Goal: Task Accomplishment & Management: Manage account settings

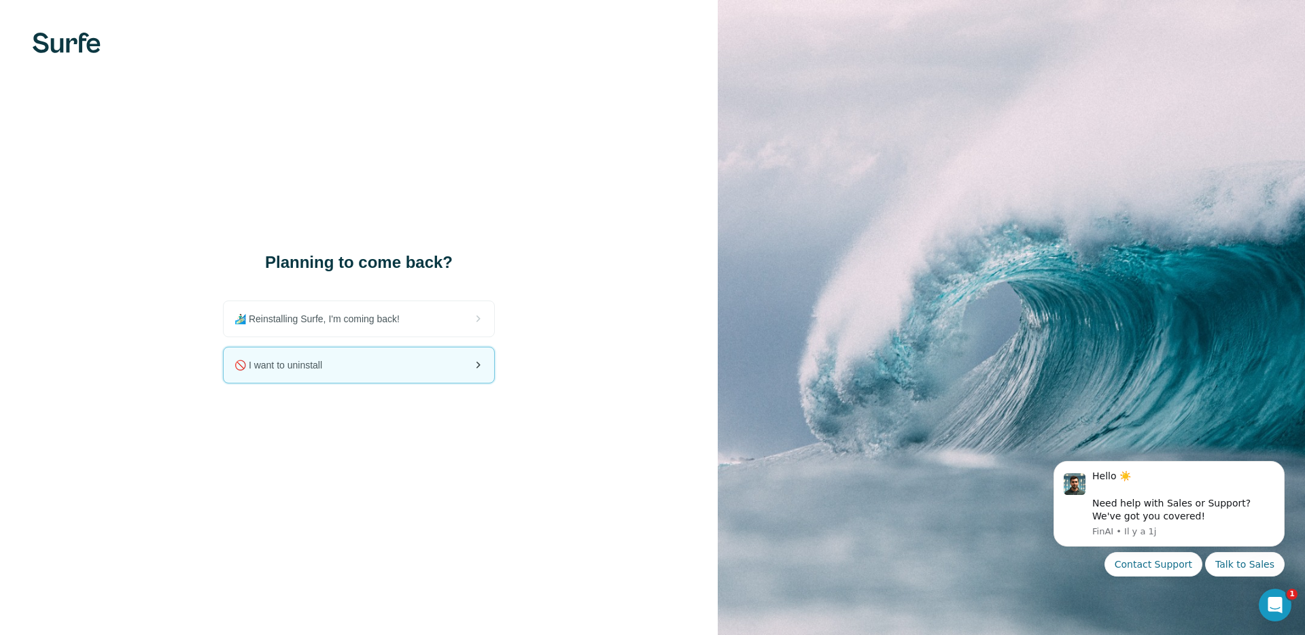
click at [357, 362] on div "🚫 I want to uninstall" at bounding box center [359, 364] width 271 height 35
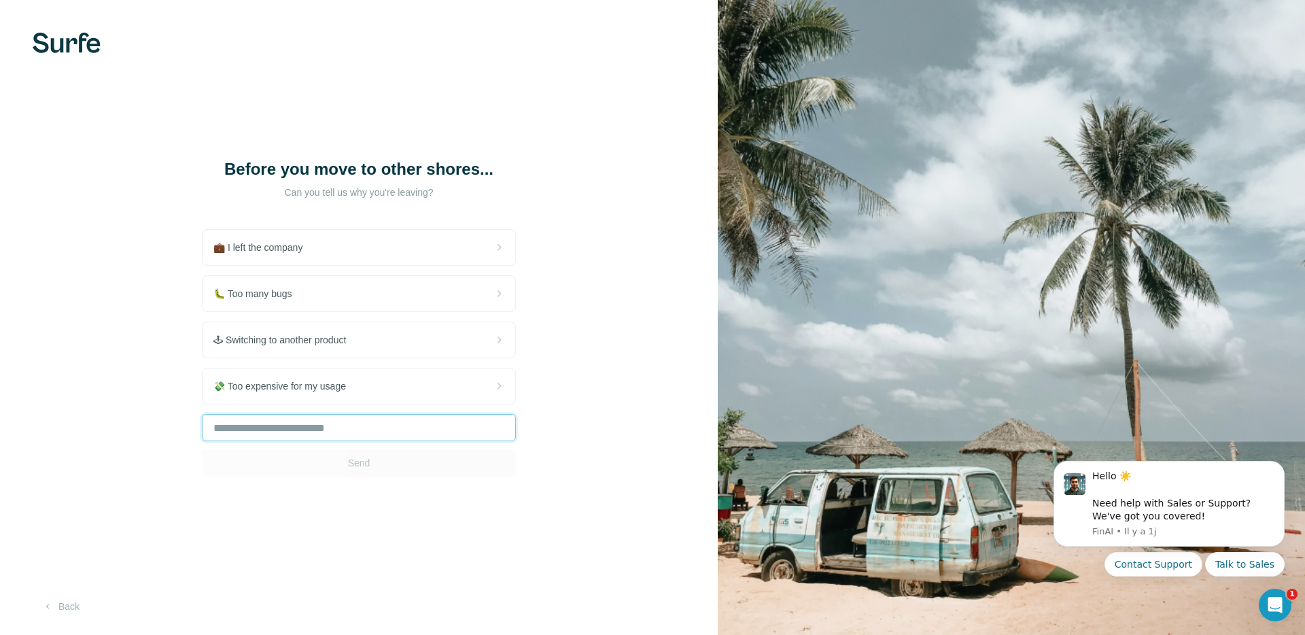
click at [326, 431] on input "text" at bounding box center [359, 427] width 314 height 27
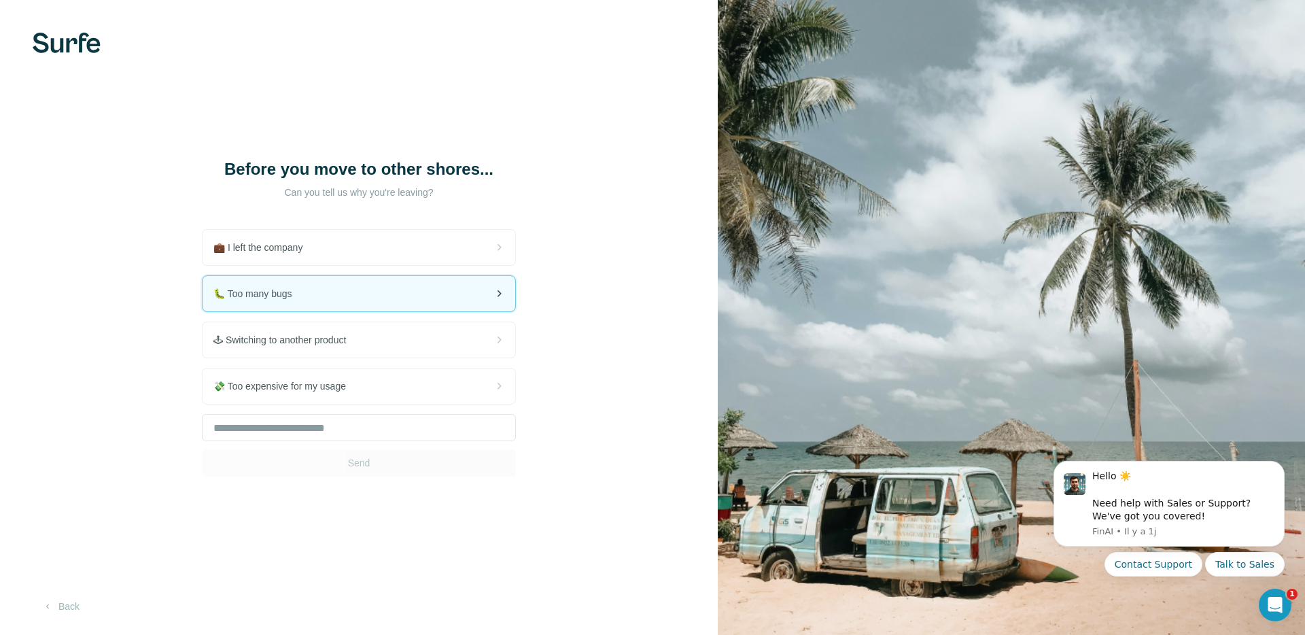
click at [324, 301] on div "🐛 Too many bugs" at bounding box center [359, 293] width 313 height 35
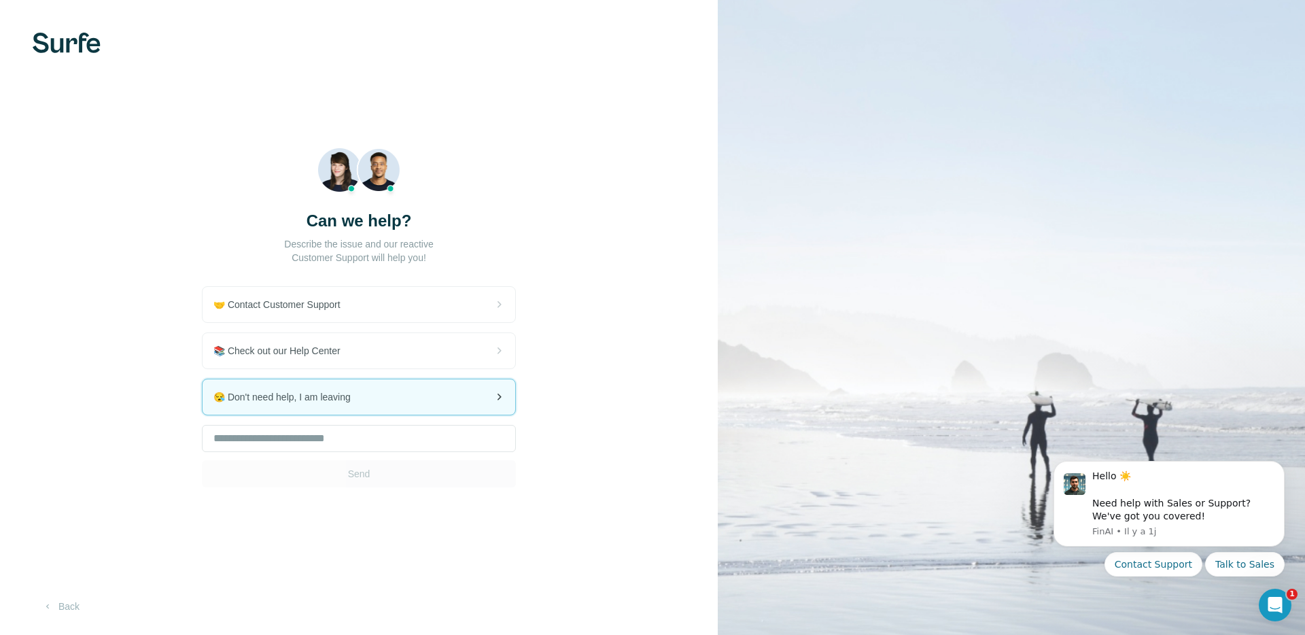
click at [358, 396] on span "😪 Don't need help, I am leaving" at bounding box center [288, 397] width 148 height 14
